Goal: Find specific page/section: Find specific page/section

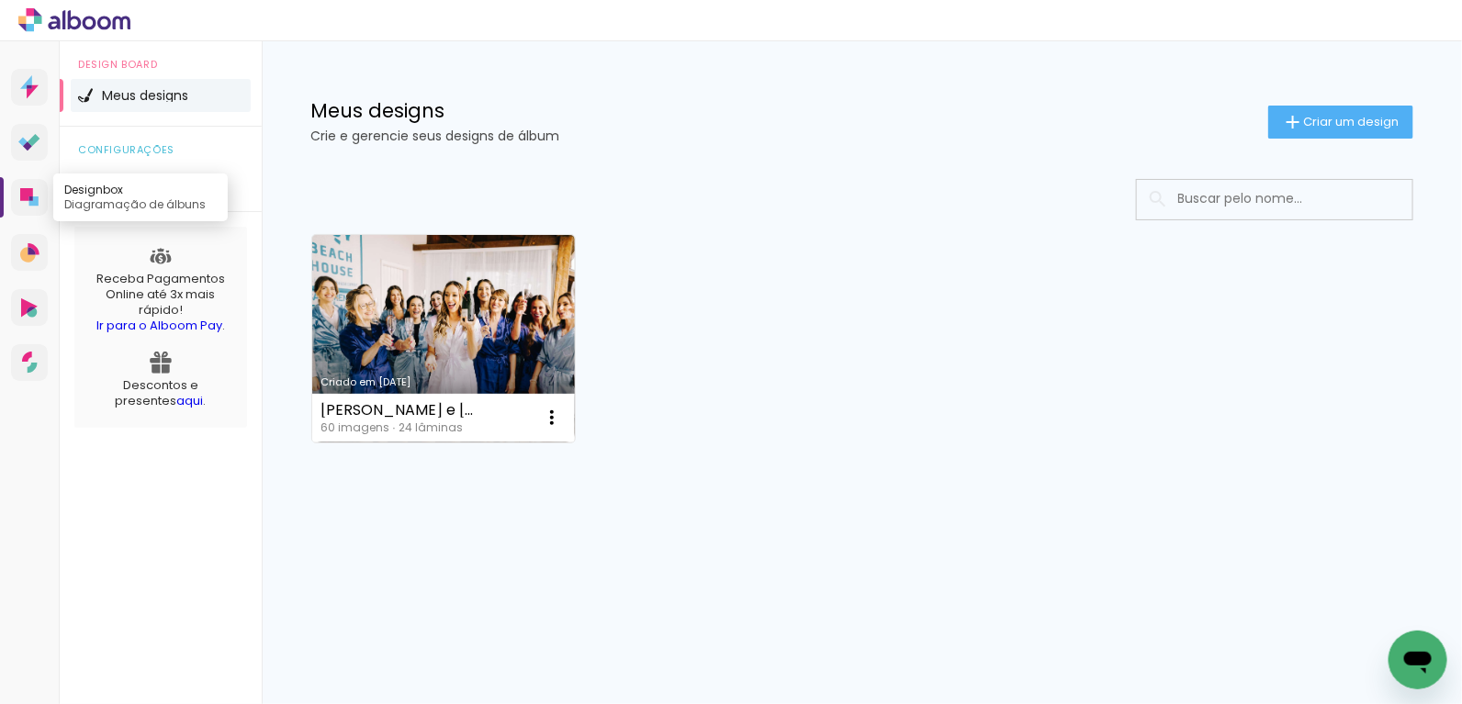
click at [25, 194] on icon at bounding box center [26, 194] width 13 height 13
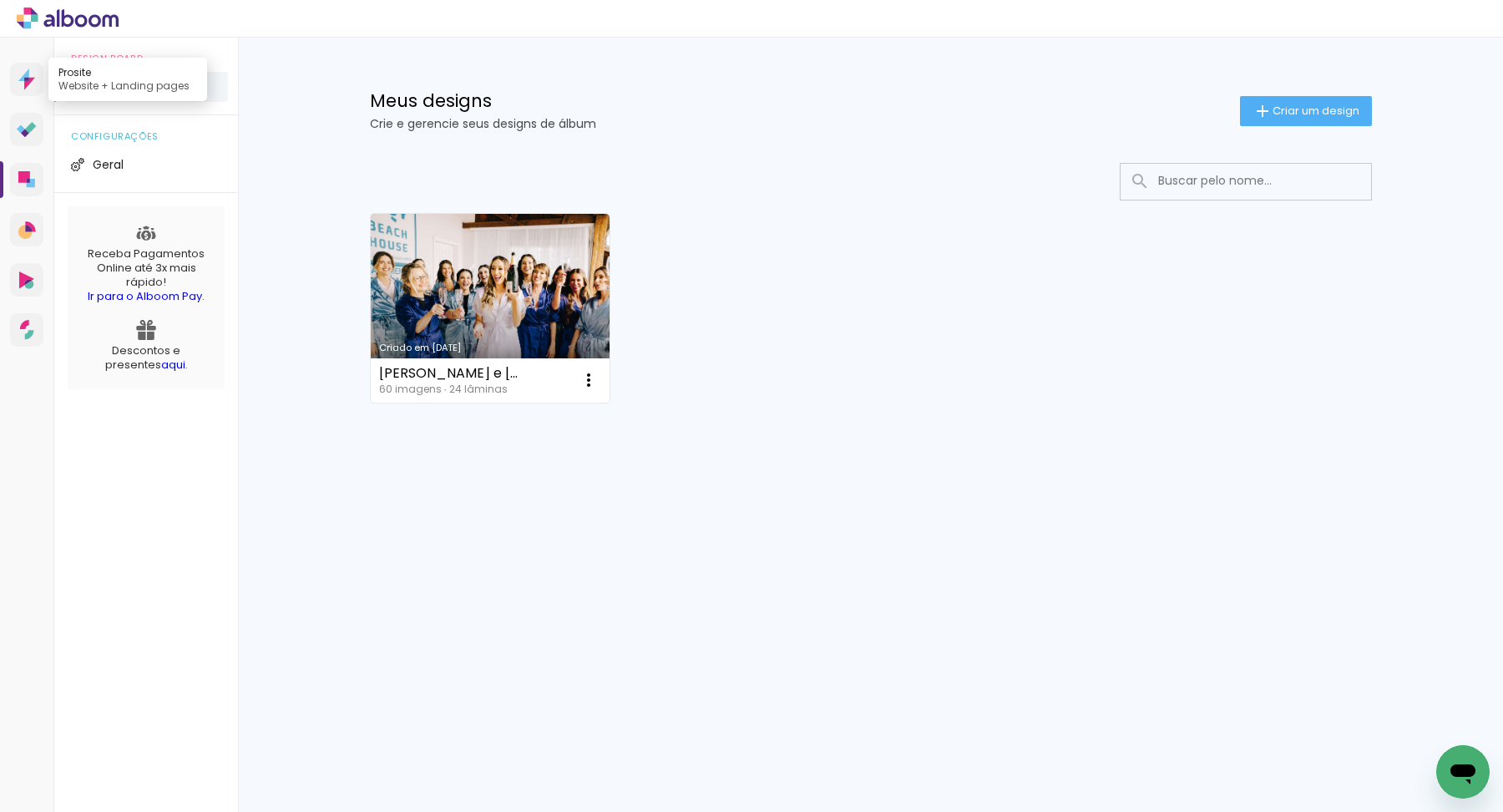
click at [28, 76] on icon at bounding box center [24, 75] width 11 height 13
